Goal: Book appointment/travel/reservation

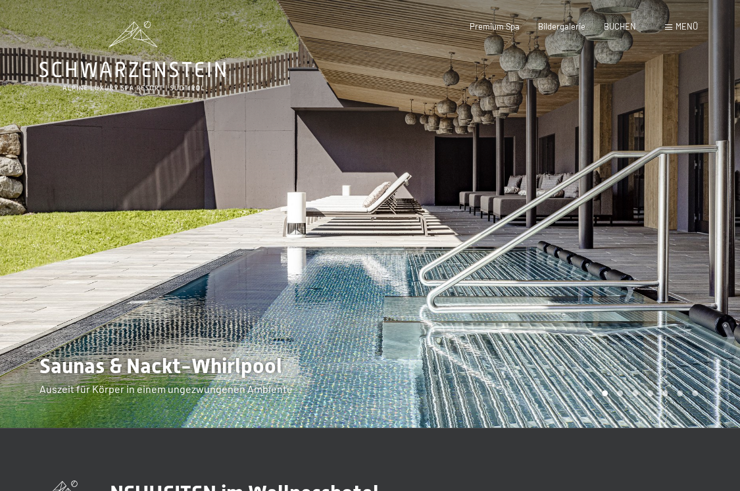
click at [461, 283] on div at bounding box center [555, 213] width 370 height 427
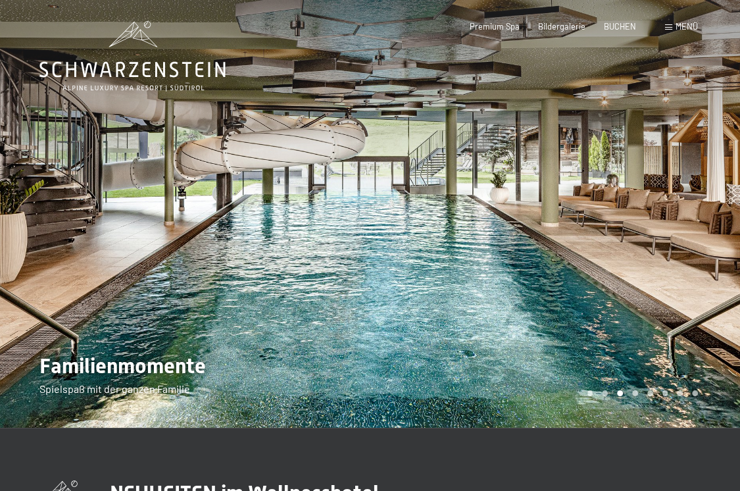
click at [461, 283] on div at bounding box center [555, 213] width 370 height 427
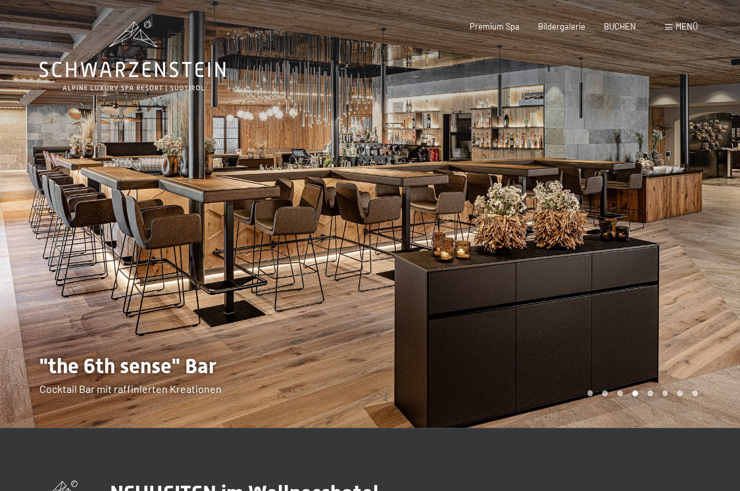
click at [461, 283] on div at bounding box center [555, 213] width 370 height 427
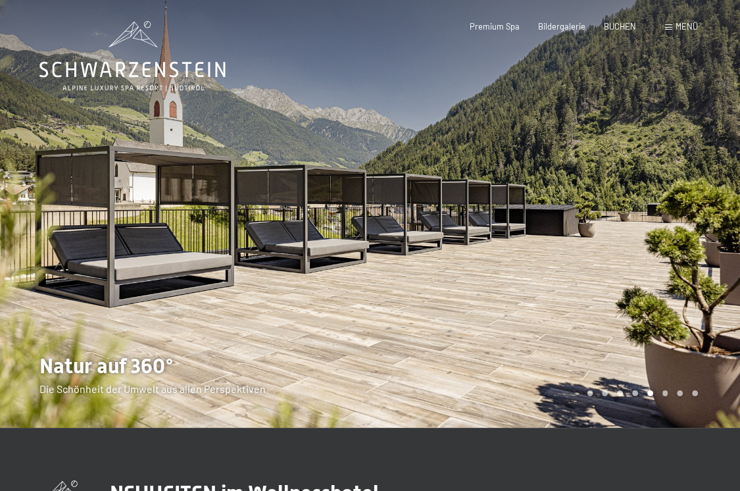
click at [461, 283] on div at bounding box center [555, 213] width 370 height 427
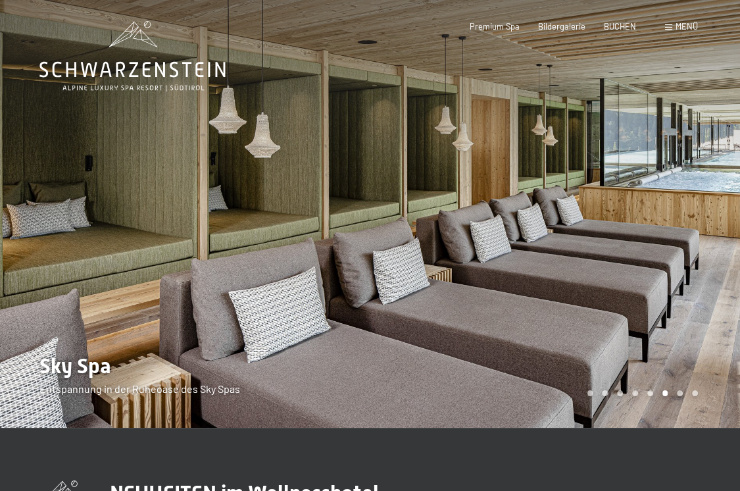
click at [461, 283] on div at bounding box center [555, 213] width 370 height 427
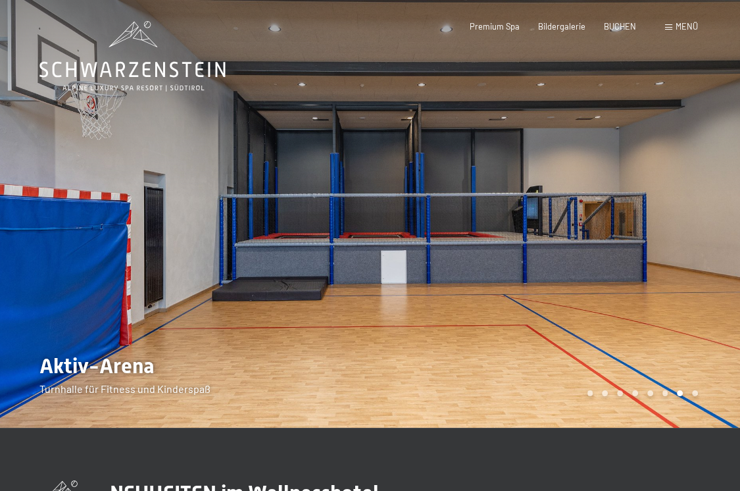
click at [461, 283] on div at bounding box center [555, 213] width 370 height 427
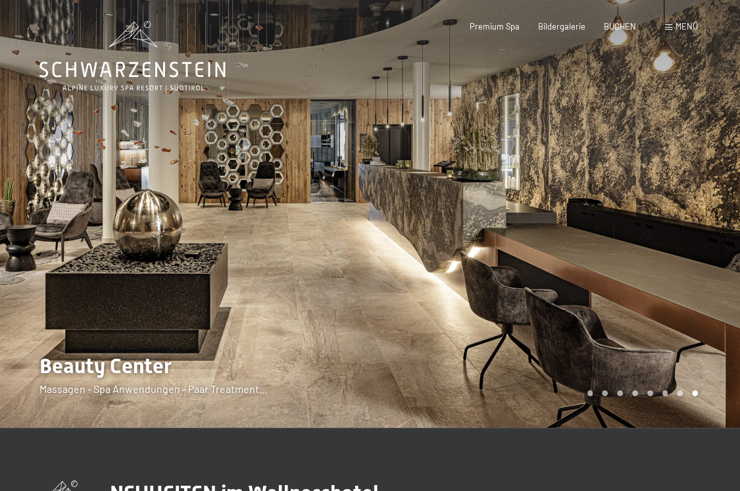
click at [461, 283] on div at bounding box center [555, 213] width 370 height 427
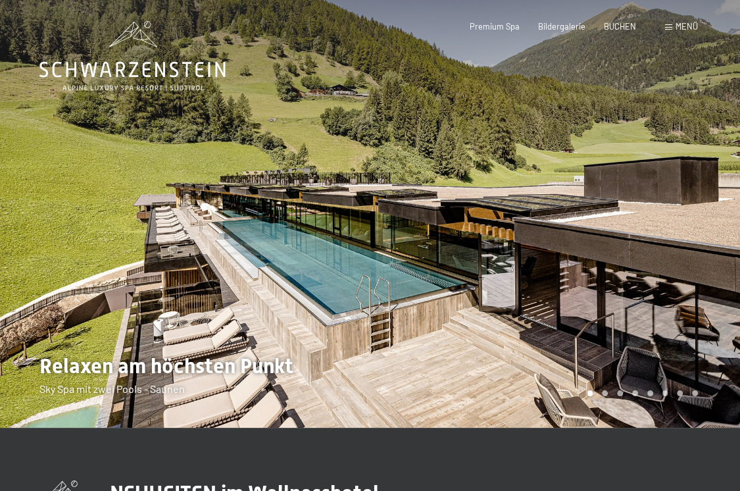
click at [461, 283] on div at bounding box center [555, 213] width 370 height 427
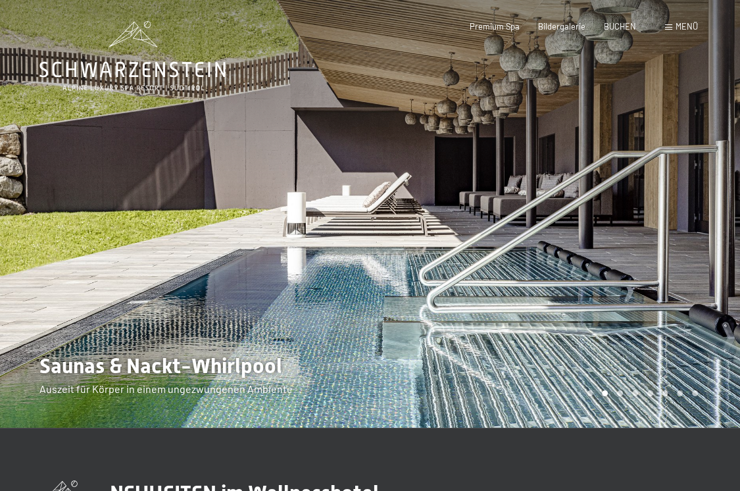
click at [461, 283] on div at bounding box center [555, 213] width 370 height 427
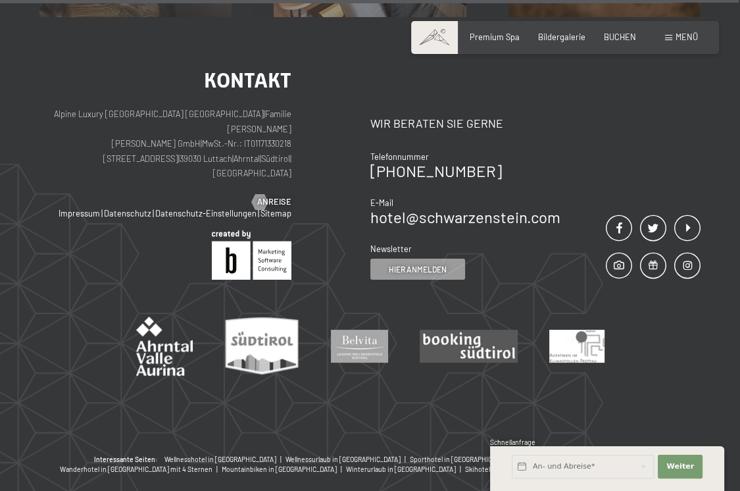
scroll to position [3814, 0]
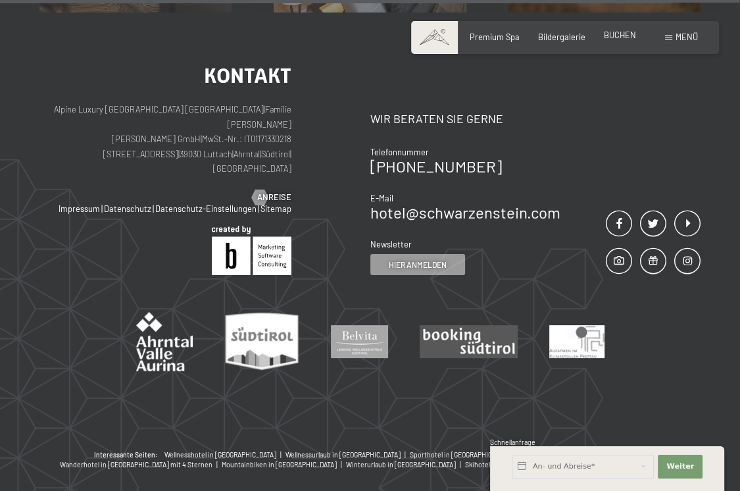
click at [622, 36] on span "BUCHEN" at bounding box center [620, 35] width 32 height 11
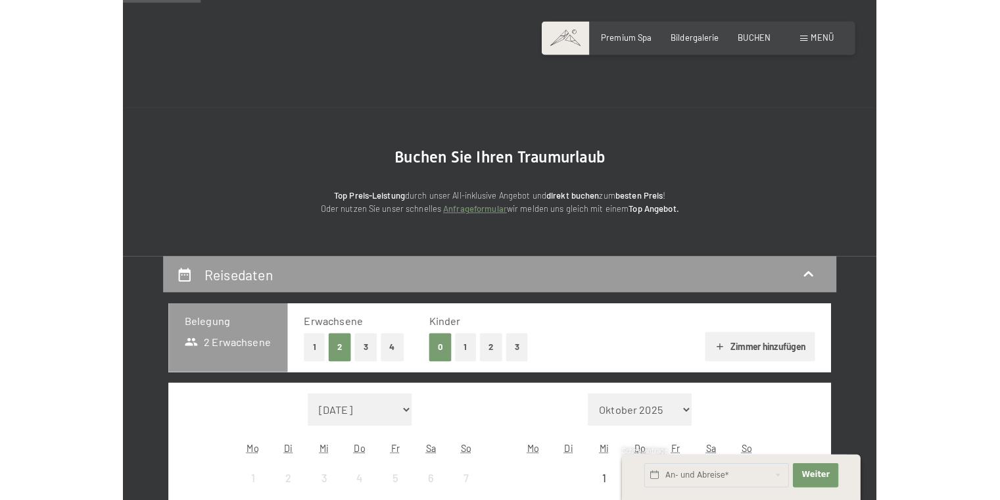
scroll to position [234, 0]
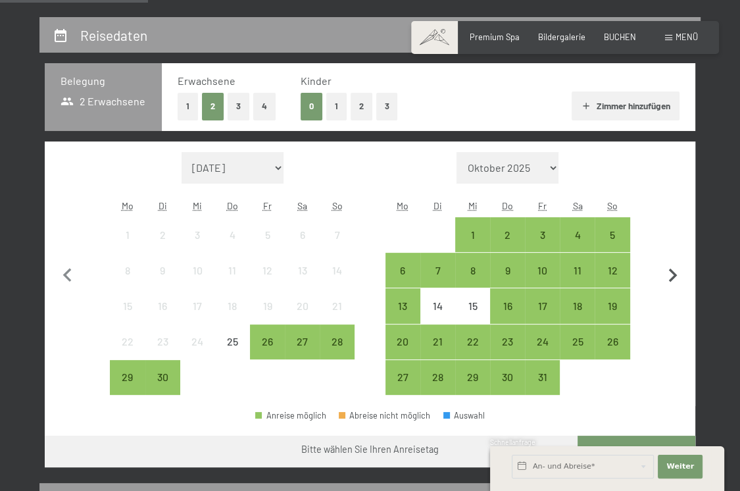
click at [670, 289] on button "button" at bounding box center [673, 273] width 28 height 243
select select "2025-10-01"
select select "2025-11-01"
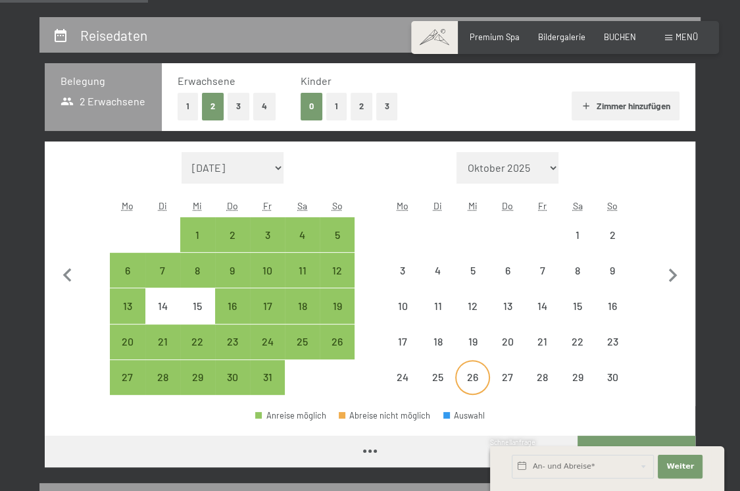
select select "2025-10-01"
select select "2025-11-01"
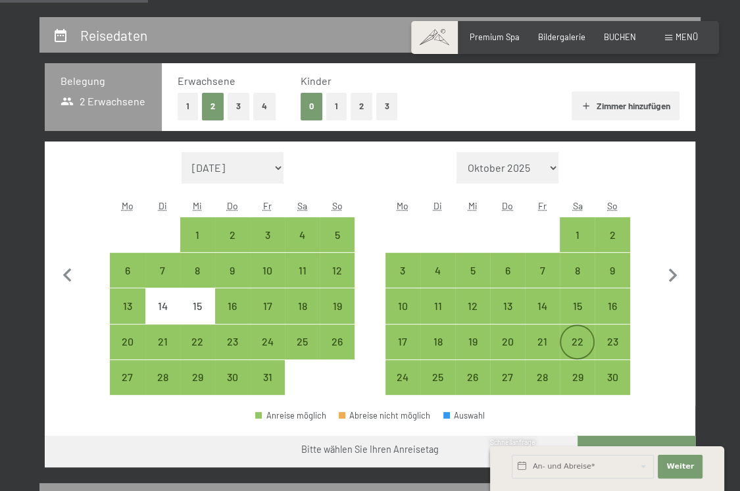
click at [582, 342] on div "22" at bounding box center [577, 352] width 32 height 32
select select "2025-10-01"
select select "2025-11-01"
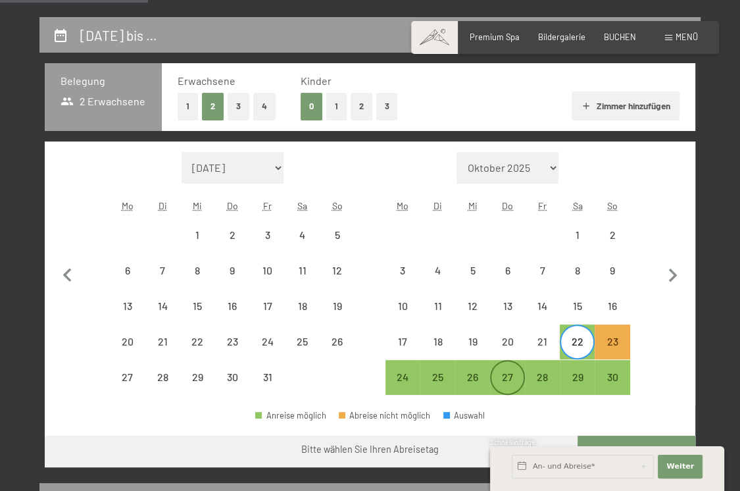
click at [502, 379] on div "27" at bounding box center [507, 388] width 32 height 32
select select "2025-10-01"
select select "2025-11-01"
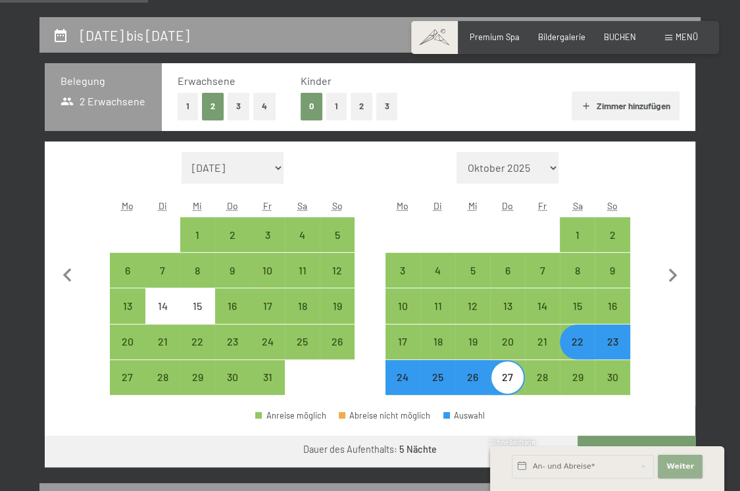
click at [663, 466] on button "Weiter Adressfelder ausblenden" at bounding box center [680, 466] width 45 height 24
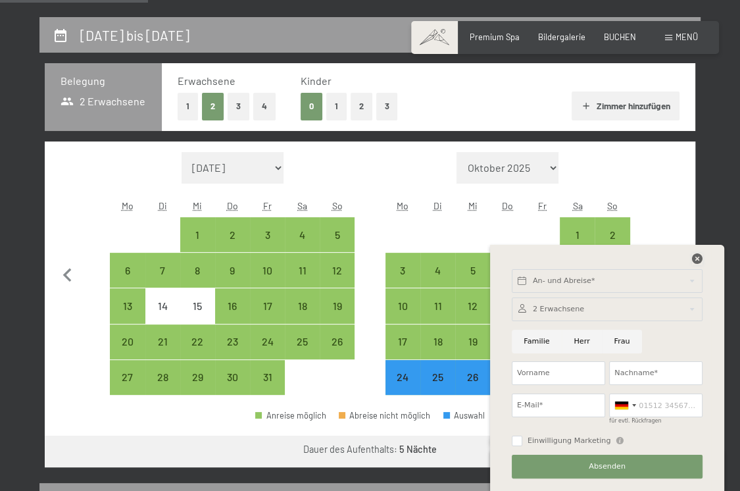
click at [696, 261] on icon at bounding box center [697, 258] width 11 height 11
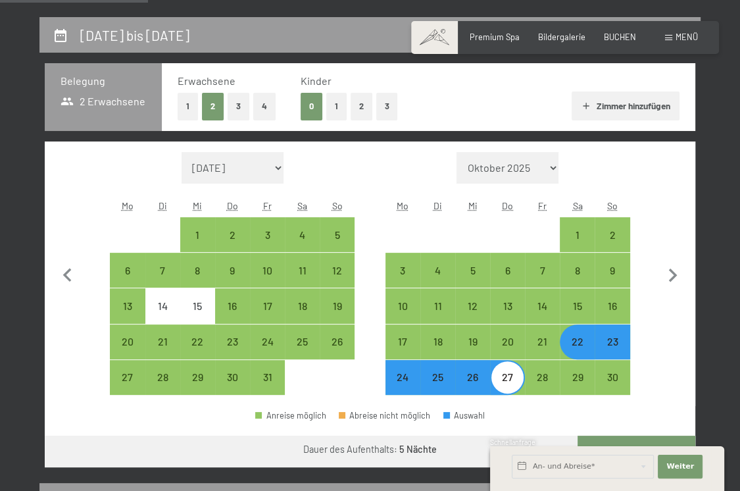
click at [618, 439] on div "Schnellanfrage" at bounding box center [607, 442] width 234 height 11
click at [669, 468] on span "Weiter" at bounding box center [680, 466] width 28 height 11
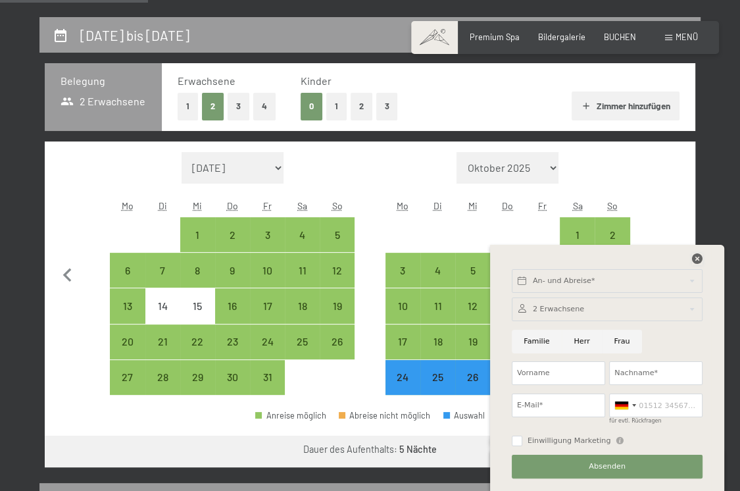
click at [696, 258] on icon at bounding box center [697, 258] width 11 height 11
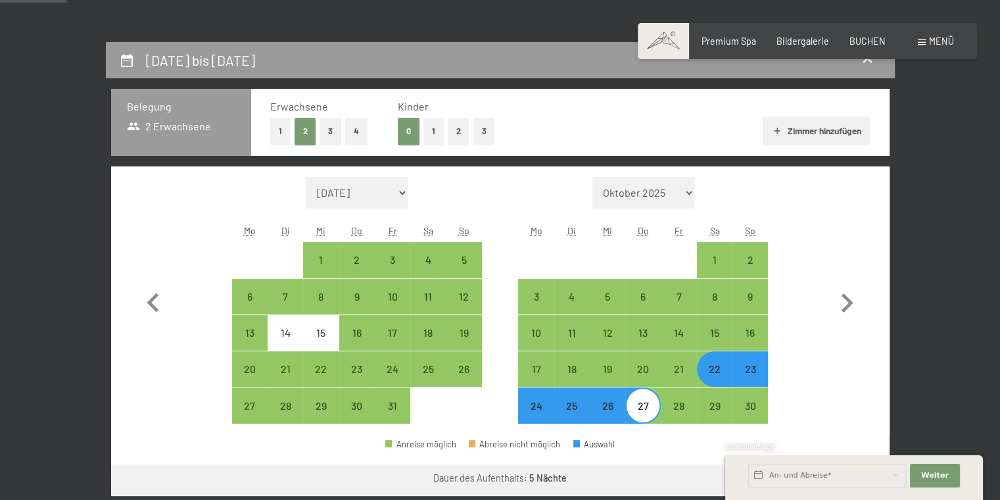
click at [739, 439] on div "Anreise möglich Abreise nicht möglich Auswahl" at bounding box center [500, 450] width 779 height 30
click at [739, 477] on input "text" at bounding box center [827, 476] width 158 height 24
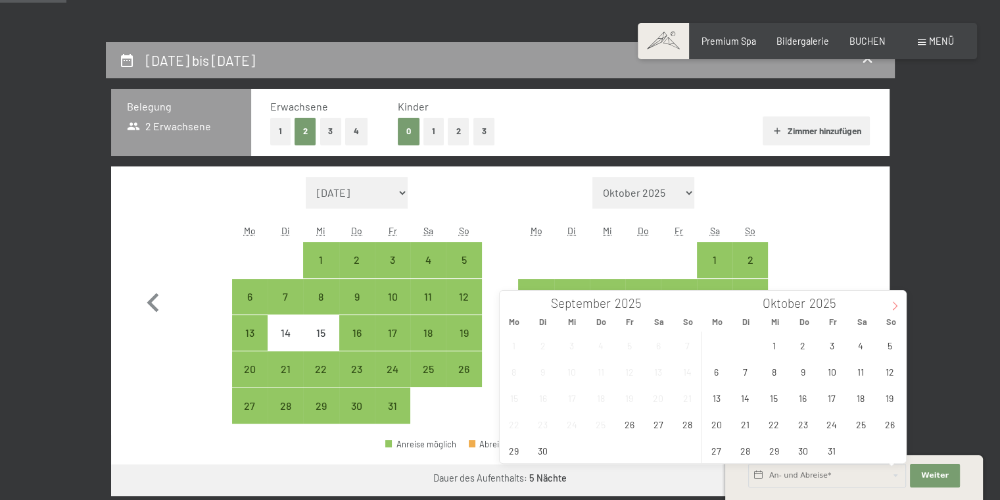
click at [739, 299] on span at bounding box center [895, 302] width 22 height 22
click at [739, 421] on span "22" at bounding box center [861, 424] width 26 height 26
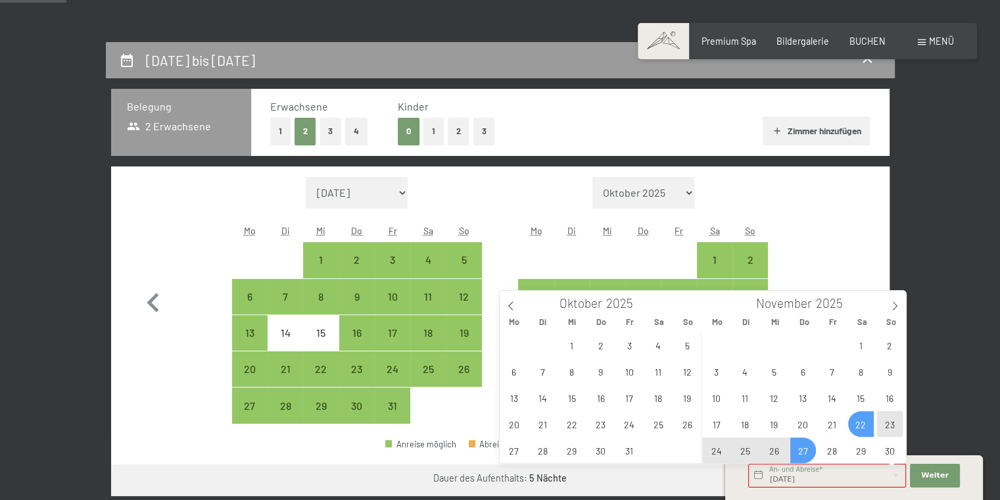
click at [739, 451] on span "27" at bounding box center [804, 450] width 26 height 26
type input "Sa. 22.11.2025 - Do. 27.11.2025"
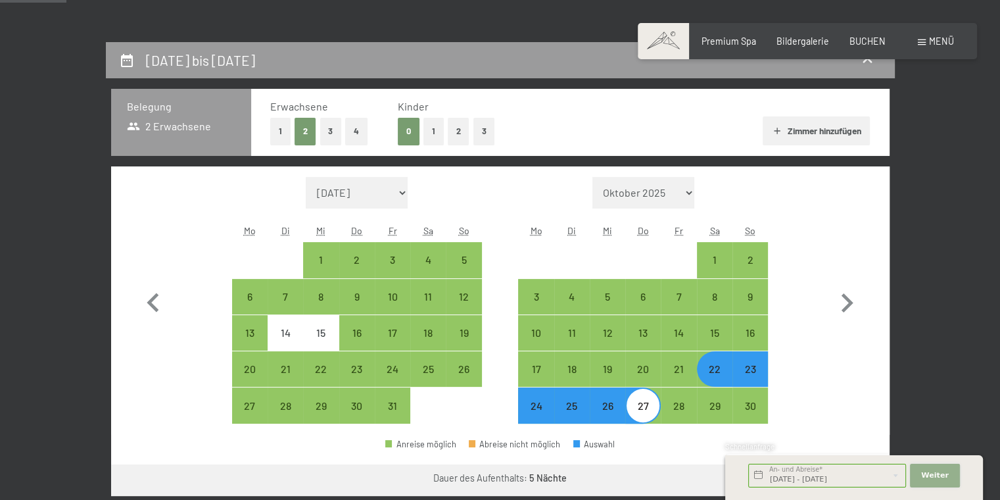
click at [739, 474] on span "Weiter" at bounding box center [935, 475] width 28 height 11
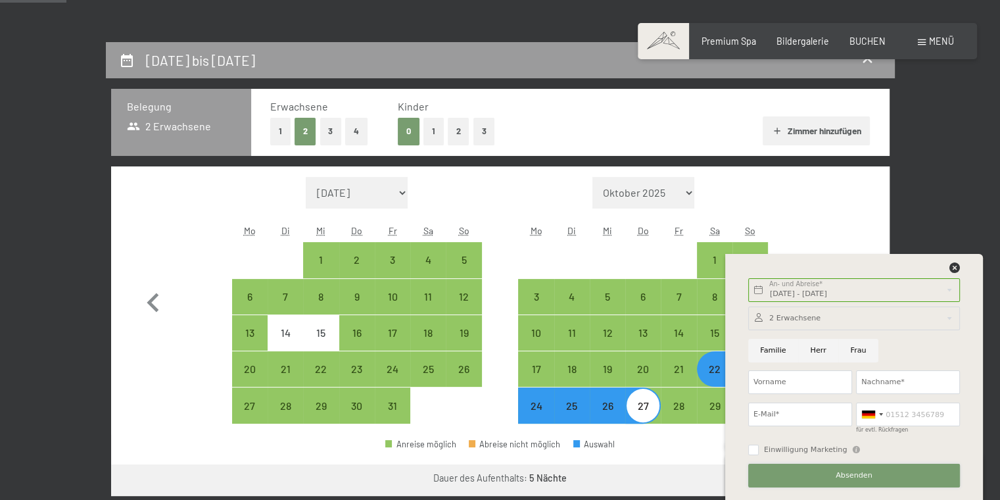
click at [739, 466] on button "Absenden" at bounding box center [854, 476] width 212 height 24
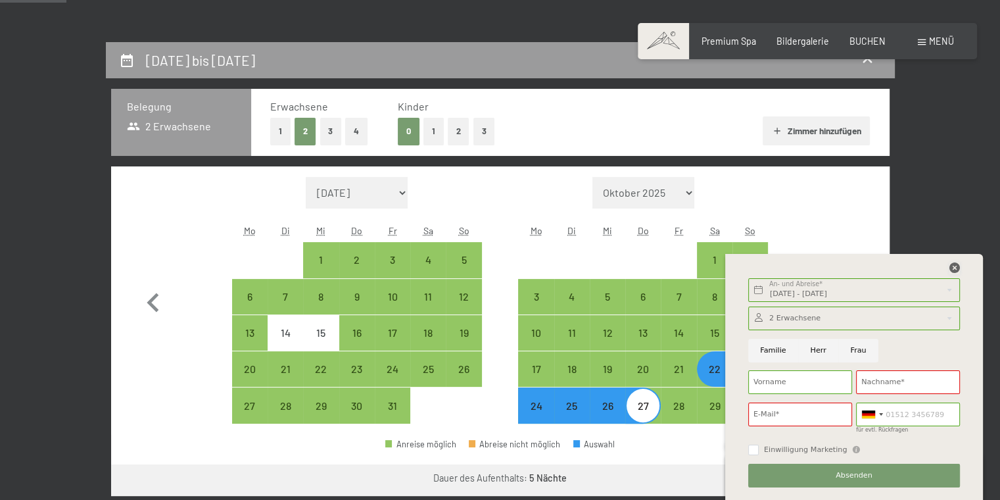
click at [739, 269] on icon at bounding box center [955, 267] width 11 height 11
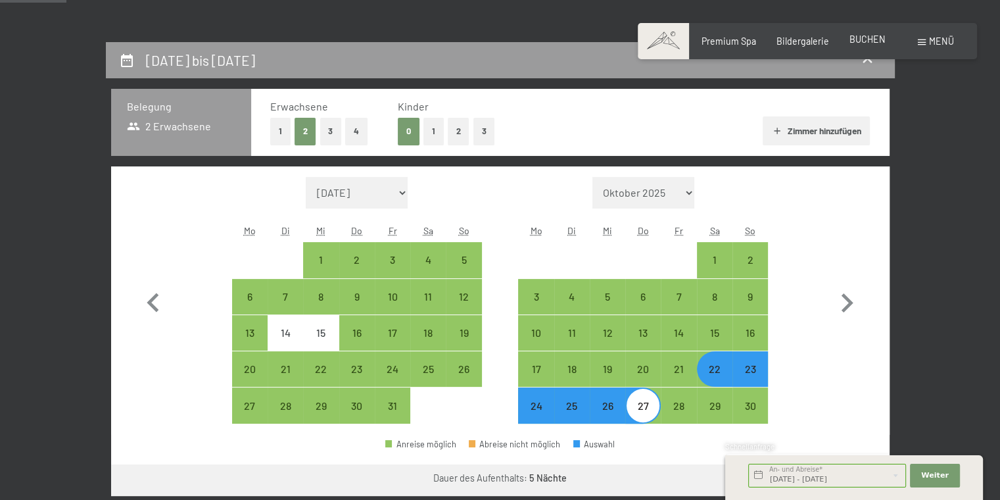
click at [739, 41] on span "BUCHEN" at bounding box center [868, 39] width 36 height 11
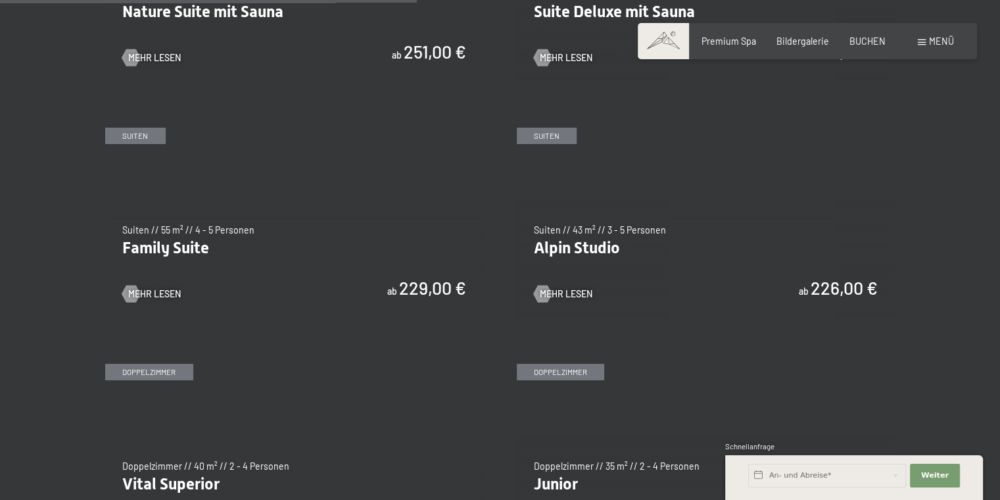
scroll to position [1626, 0]
